Goal: Find specific page/section: Find specific page/section

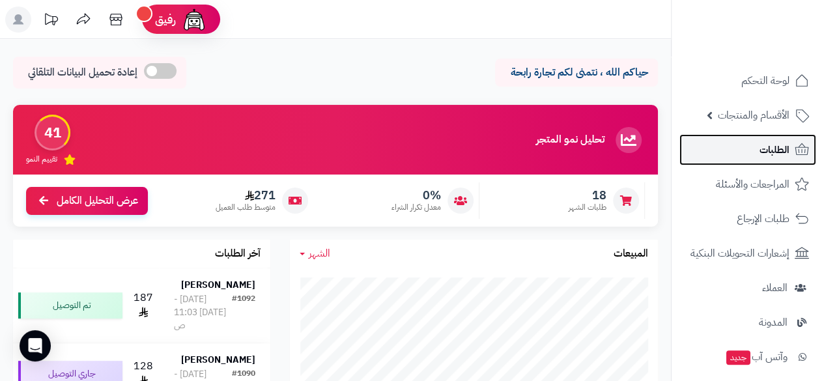
click at [504, 150] on span "الطلبات" at bounding box center [774, 150] width 30 height 18
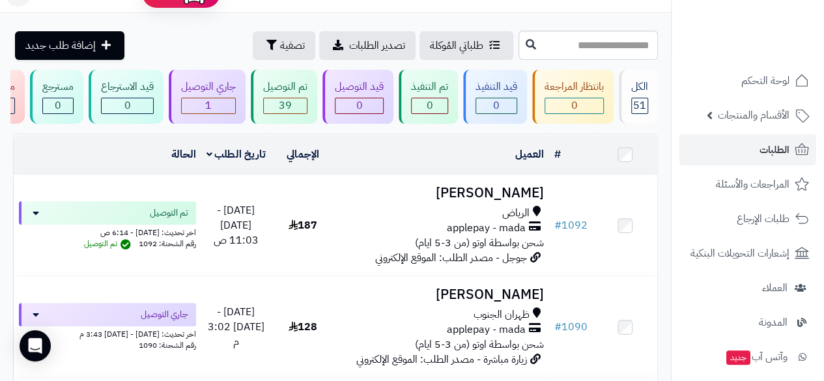
scroll to position [69, 0]
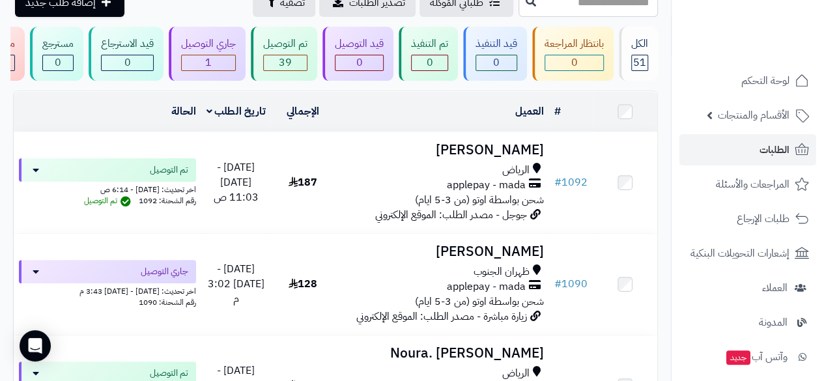
drag, startPoint x: 669, startPoint y: 245, endPoint x: 669, endPoint y: 278, distance: 32.6
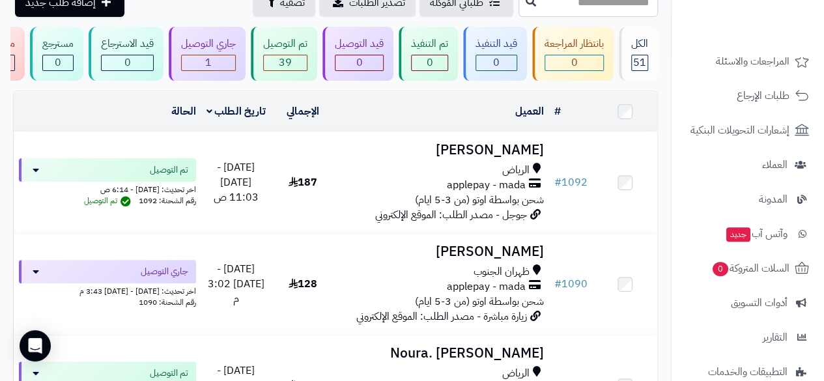
scroll to position [124, 0]
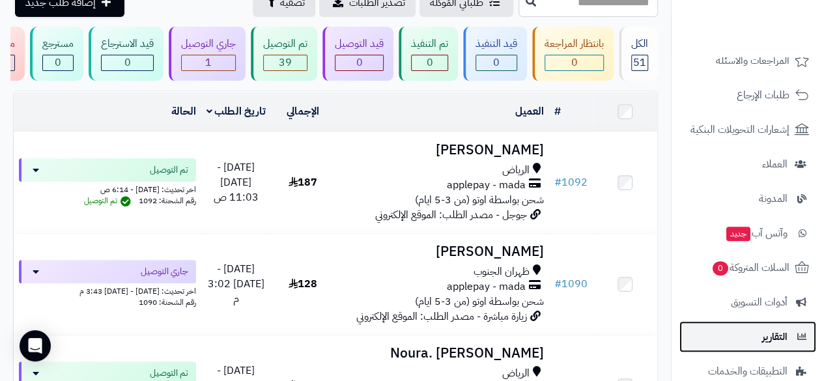
click at [762, 328] on span "التقارير" at bounding box center [774, 337] width 25 height 18
